Goal: Navigation & Orientation: Find specific page/section

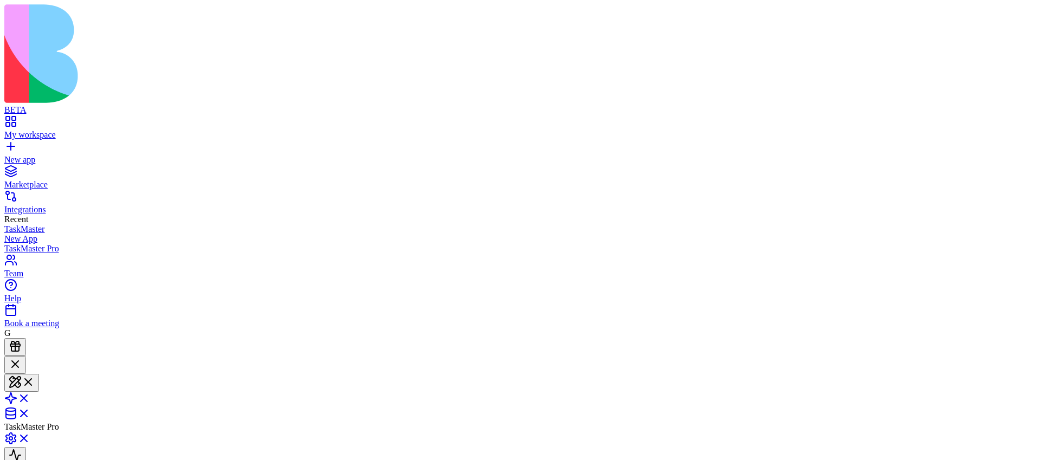
scroll to position [268, 0]
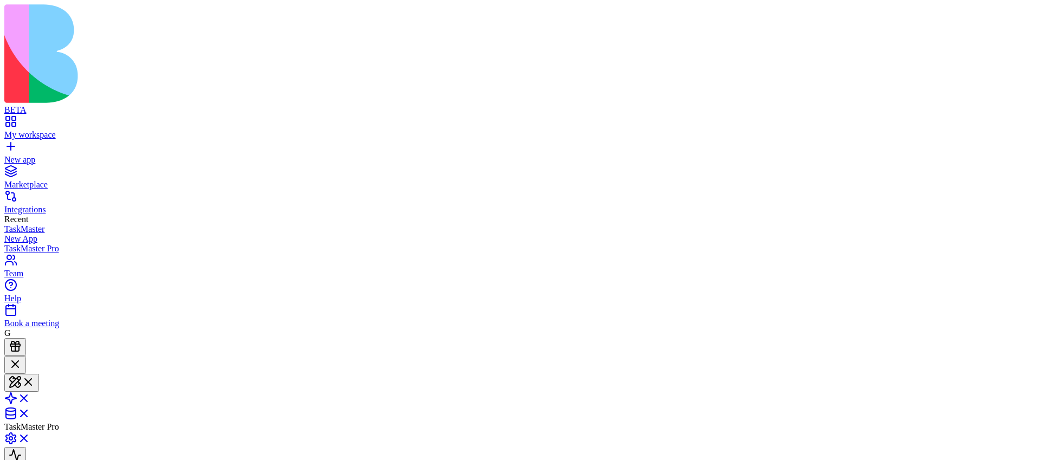
click at [30, 398] on link at bounding box center [17, 402] width 26 height 9
